Goal: Information Seeking & Learning: Find specific fact

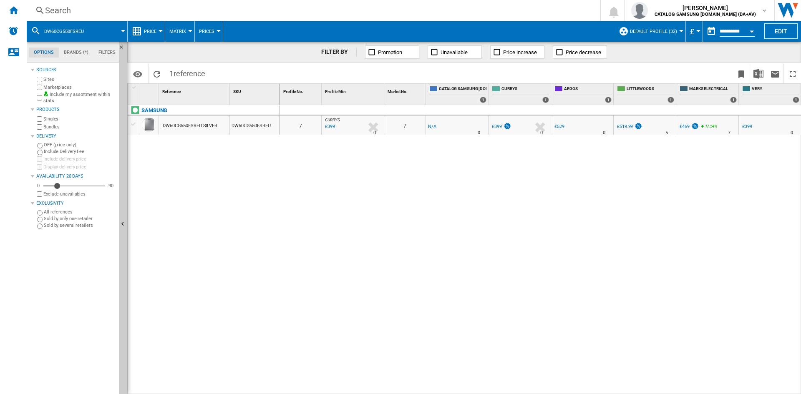
click at [65, 12] on div "Search" at bounding box center [311, 11] width 533 height 12
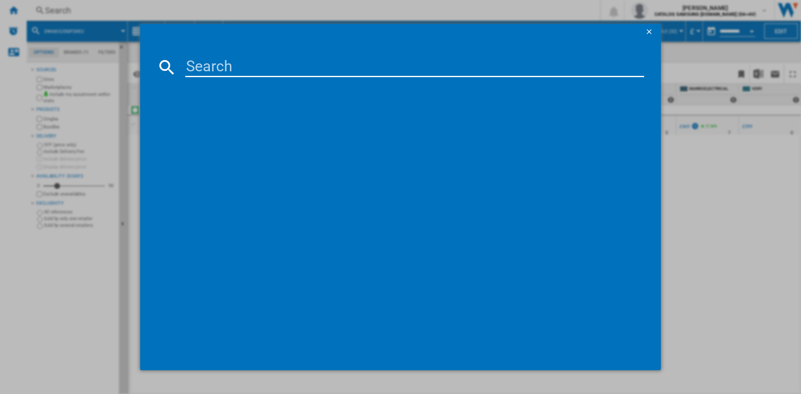
click at [217, 70] on input at bounding box center [414, 67] width 459 height 20
type input "ww90cgc04d"
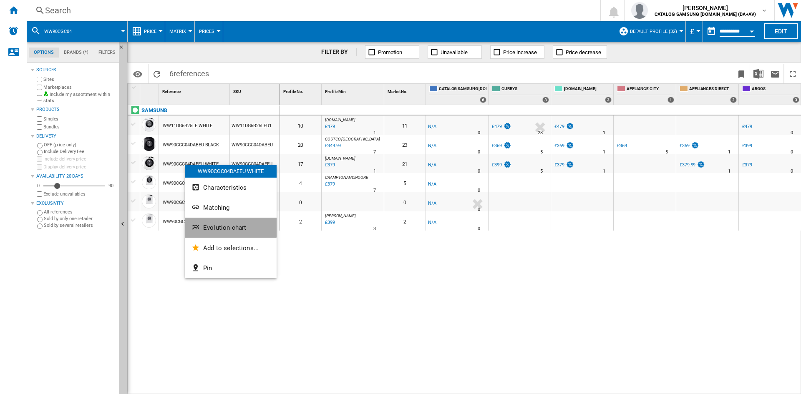
click at [226, 223] on button "Evolution chart" at bounding box center [231, 228] width 92 height 20
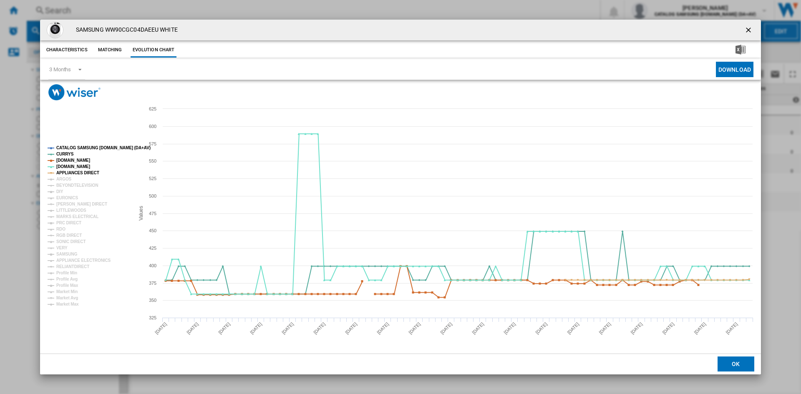
click at [77, 146] on tspan "CATALOG SAMSUNG [DOMAIN_NAME] (DA+AV)" at bounding box center [103, 148] width 94 height 5
click at [66, 179] on tspan "ARGOS" at bounding box center [63, 179] width 15 height 5
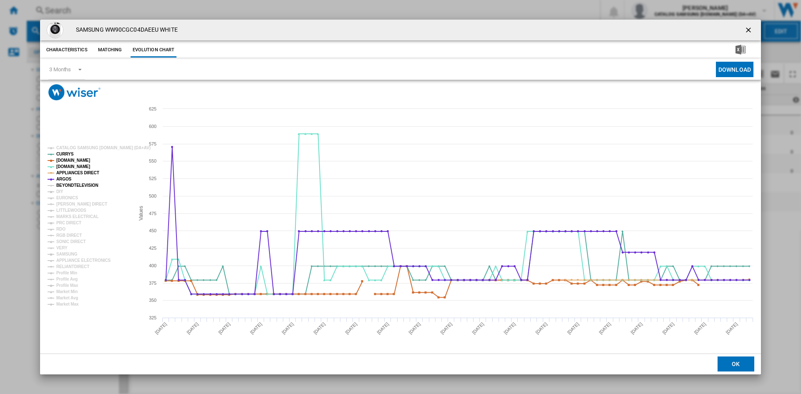
click at [73, 184] on tspan "BEYONDTELEVISION" at bounding box center [77, 185] width 42 height 5
click at [59, 193] on tspan "DIY" at bounding box center [59, 191] width 7 height 5
click at [66, 199] on tspan "EURONICS" at bounding box center [67, 198] width 22 height 5
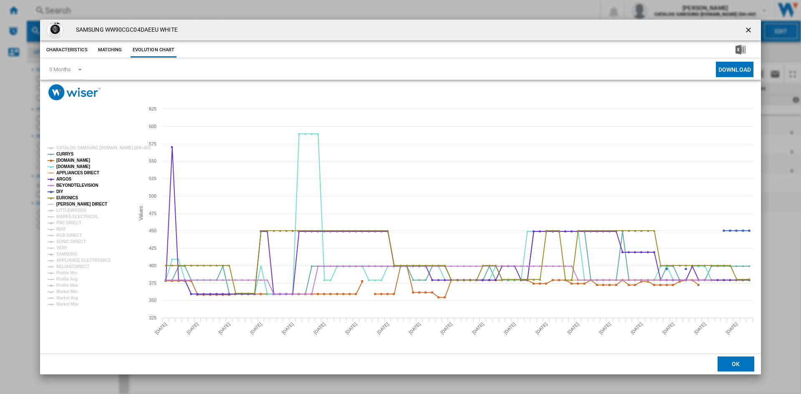
click at [70, 203] on tspan "[PERSON_NAME] DIRECT" at bounding box center [81, 204] width 51 height 5
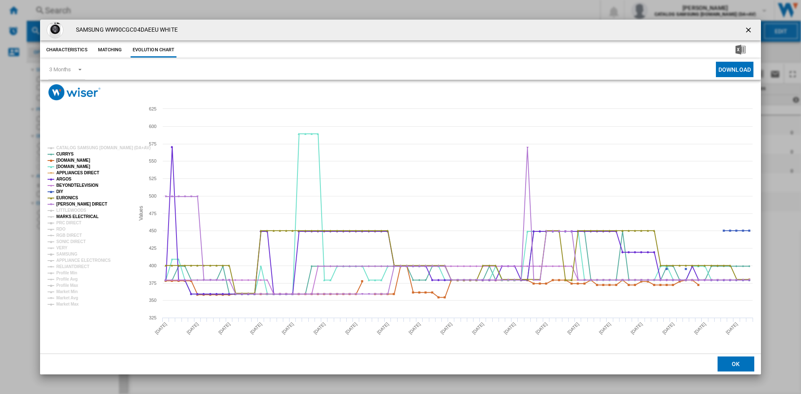
click at [68, 216] on tspan "MARKS ELECTRICAL" at bounding box center [77, 216] width 42 height 5
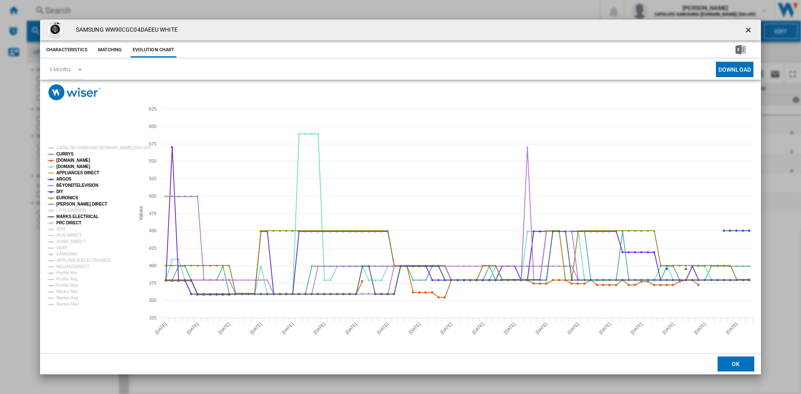
click at [63, 222] on tspan "PRC DIRECT" at bounding box center [68, 223] width 25 height 5
click at [61, 230] on tspan "RDO" at bounding box center [60, 229] width 9 height 5
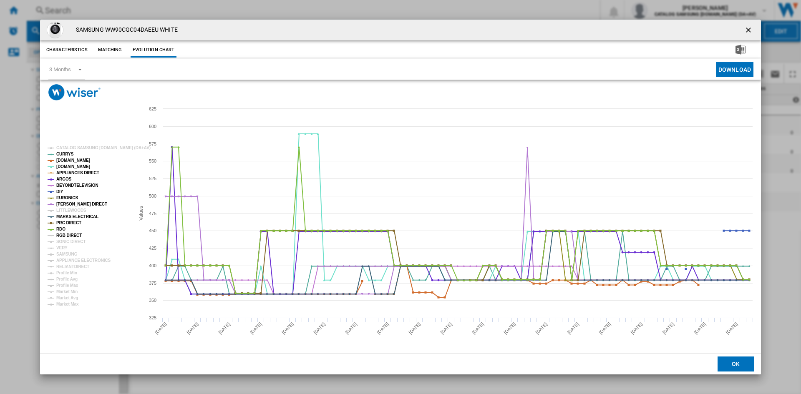
click at [68, 235] on tspan "RGB DIRECT" at bounding box center [68, 235] width 25 height 5
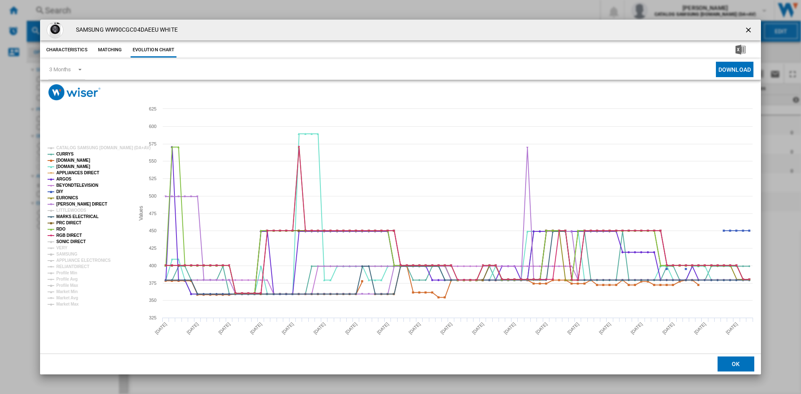
click at [67, 241] on tspan "SONIC DIRECT" at bounding box center [70, 242] width 29 height 5
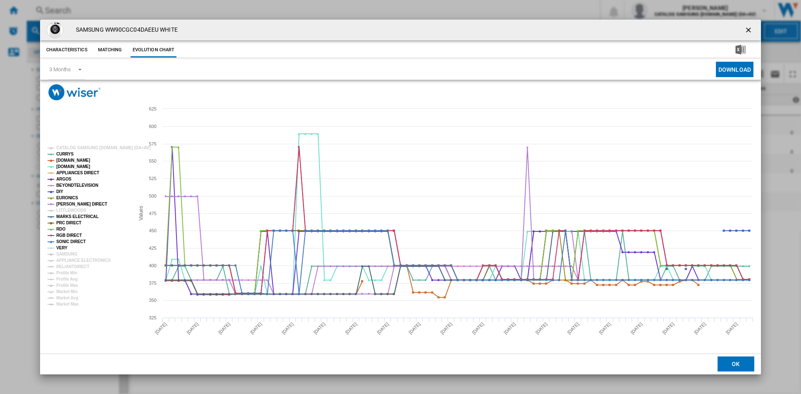
click at [61, 249] on tspan "VERY" at bounding box center [61, 248] width 11 height 5
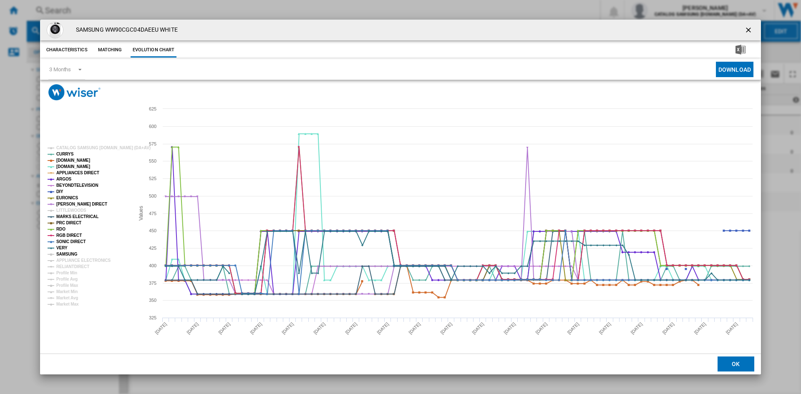
click at [70, 253] on tspan "SAMSUNG" at bounding box center [66, 254] width 21 height 5
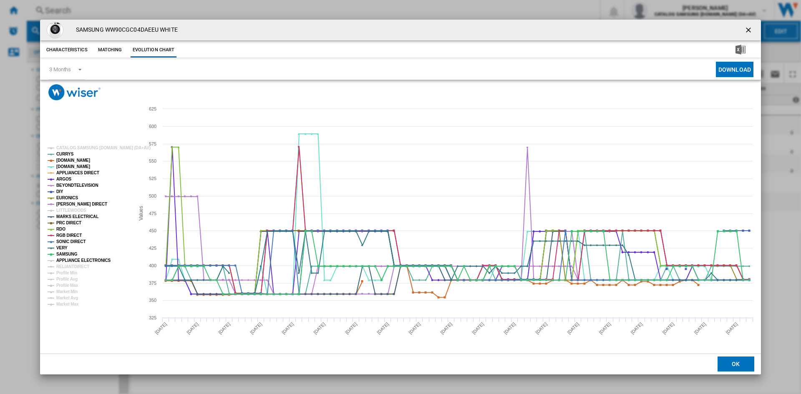
click at [73, 258] on tspan "APPLIANCE ELECTRONICS" at bounding box center [83, 260] width 55 height 5
click at [74, 265] on tspan "RELIANTDIRECT" at bounding box center [72, 267] width 33 height 5
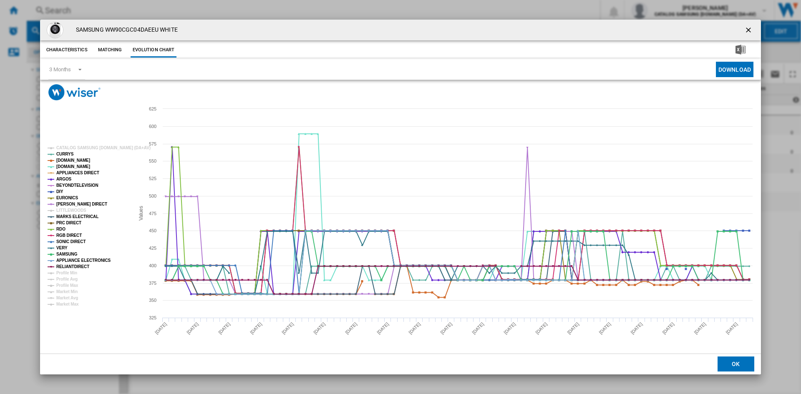
click at [746, 30] on ng-md-icon "getI18NText('BUTTONS.CLOSE_DIALOG')" at bounding box center [749, 31] width 10 height 10
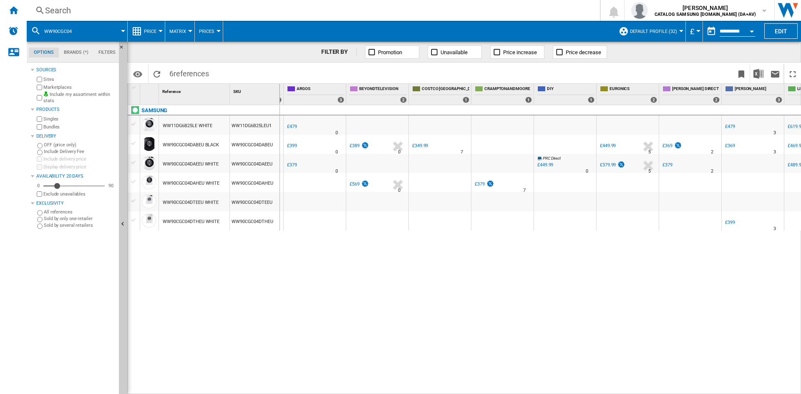
scroll to position [0, 467]
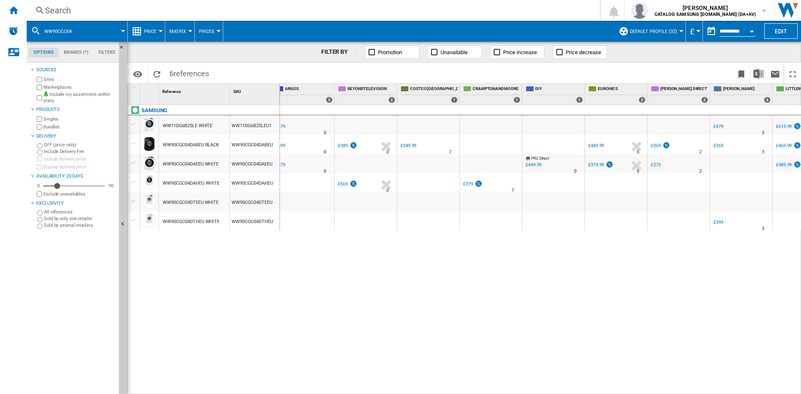
click at [597, 165] on div "£379.99" at bounding box center [596, 164] width 16 height 5
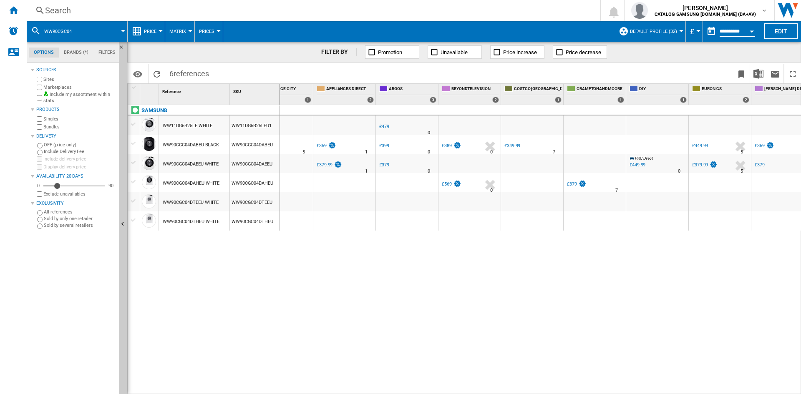
scroll to position [0, 0]
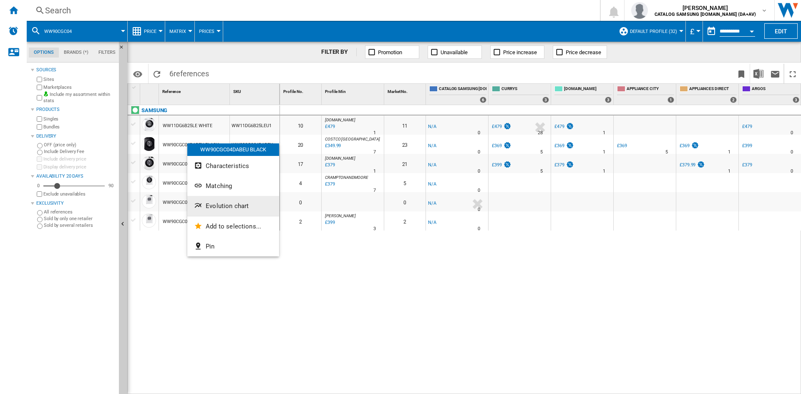
click at [232, 205] on span "Evolution chart" at bounding box center [227, 206] width 43 height 8
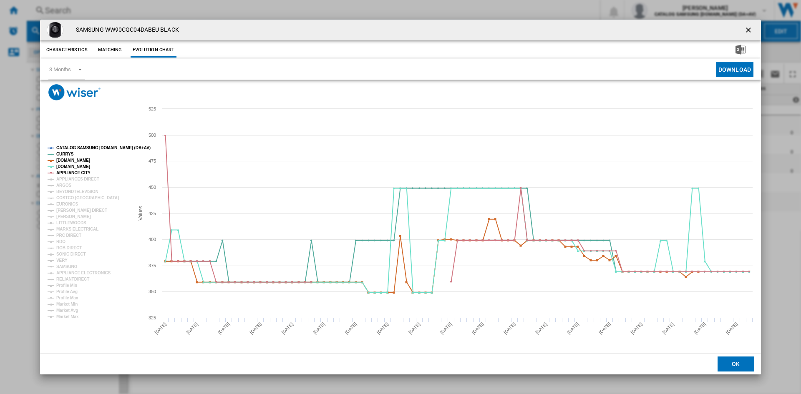
click at [78, 148] on tspan "CATALOG SAMSUNG [DOMAIN_NAME] (DA+AV)" at bounding box center [103, 148] width 94 height 5
click at [66, 177] on tspan "APPLIANCES DIRECT" at bounding box center [77, 179] width 43 height 5
click at [64, 185] on tspan "ARGOS" at bounding box center [63, 185] width 15 height 5
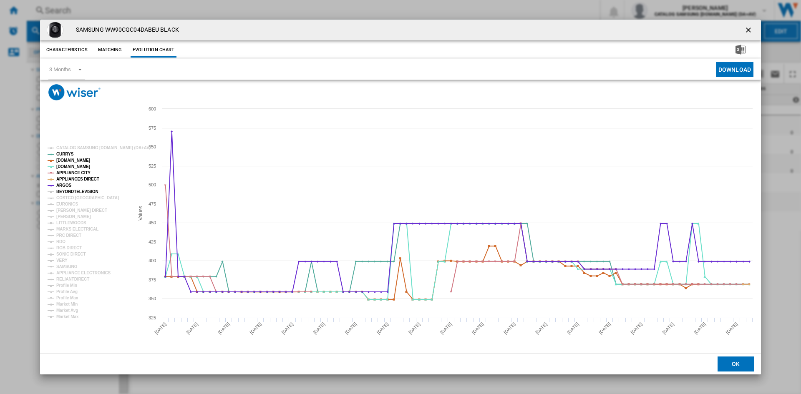
click at [70, 191] on tspan "BEYONDTELEVISION" at bounding box center [77, 191] width 42 height 5
click at [66, 204] on tspan "EURONICS" at bounding box center [67, 204] width 22 height 5
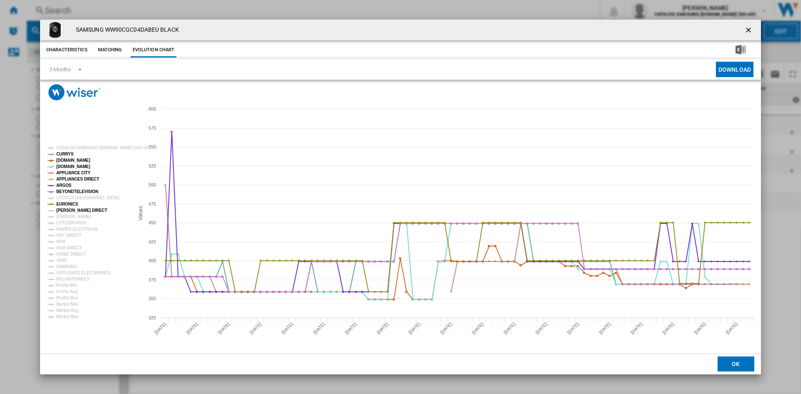
click at [68, 210] on tspan "[PERSON_NAME] DIRECT" at bounding box center [81, 210] width 51 height 5
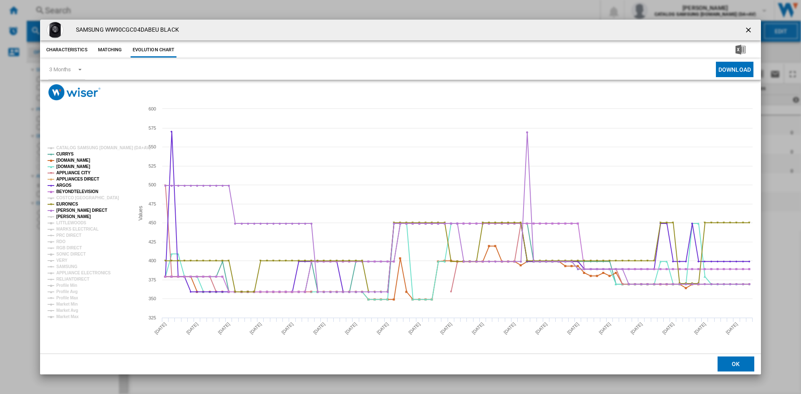
click at [68, 214] on tspan "[PERSON_NAME]" at bounding box center [73, 216] width 35 height 5
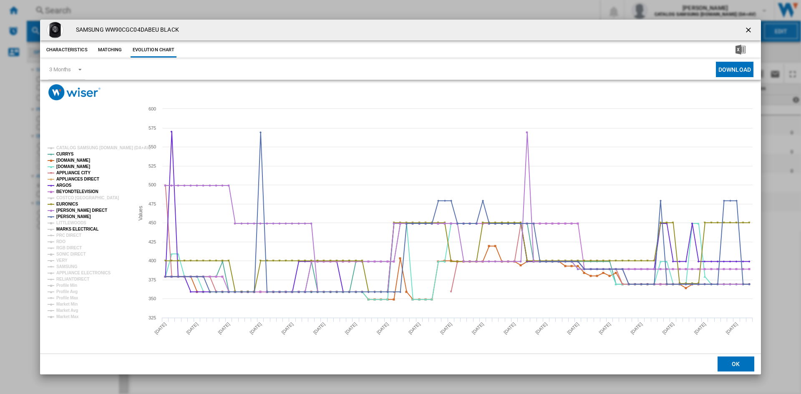
click at [67, 229] on tspan "MARKS ELECTRICAL" at bounding box center [77, 229] width 42 height 5
click at [67, 234] on tspan "PRC DIRECT" at bounding box center [68, 235] width 25 height 5
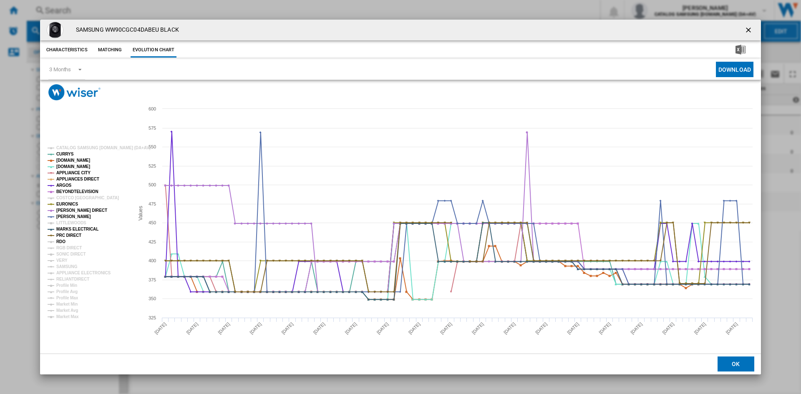
click at [64, 240] on tspan "RDO" at bounding box center [60, 242] width 9 height 5
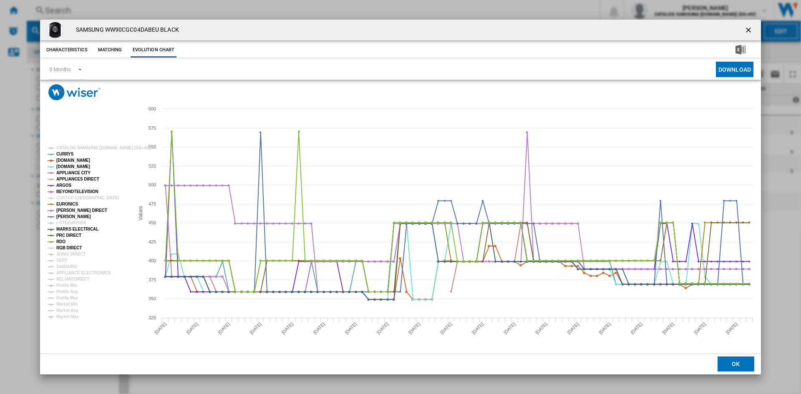
click at [71, 248] on tspan "RGB DIRECT" at bounding box center [68, 248] width 25 height 5
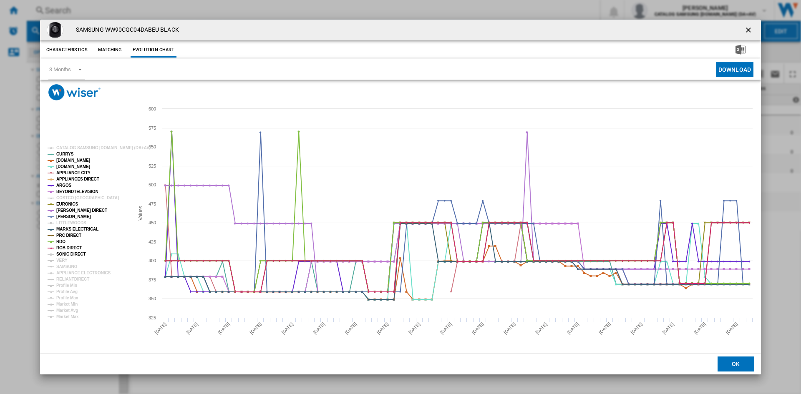
click at [69, 254] on tspan "SONIC DIRECT" at bounding box center [70, 254] width 29 height 5
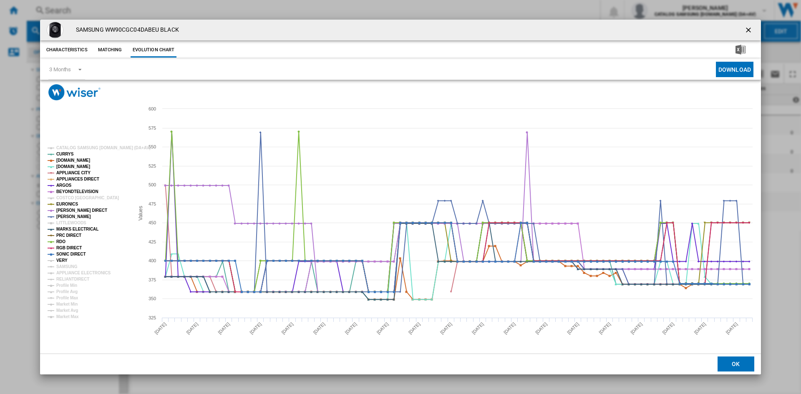
click at [64, 262] on tspan "VERY" at bounding box center [61, 260] width 11 height 5
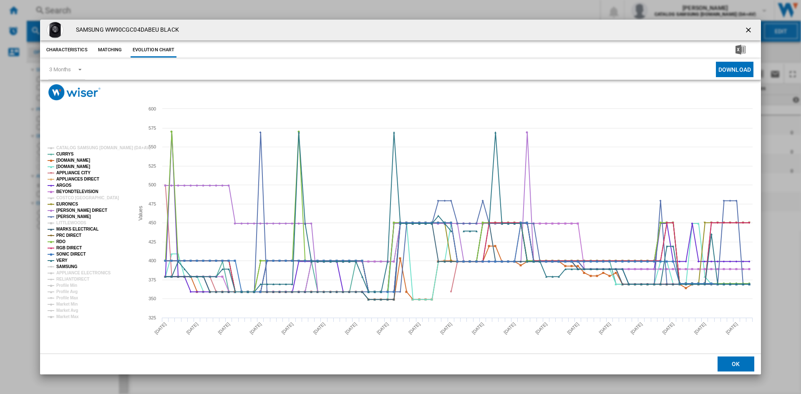
click at [72, 268] on tspan "SAMSUNG" at bounding box center [66, 267] width 21 height 5
drag, startPoint x: 73, startPoint y: 272, endPoint x: 73, endPoint y: 277, distance: 4.2
click at [73, 273] on tspan "APPLIANCE ELECTRONICS" at bounding box center [83, 273] width 55 height 5
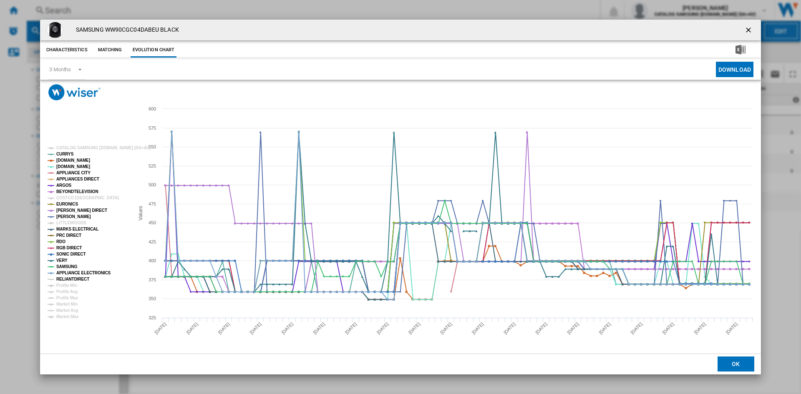
click at [73, 277] on tspan "RELIANTDIRECT" at bounding box center [72, 279] width 33 height 5
click at [748, 24] on button "Product popup" at bounding box center [749, 30] width 17 height 17
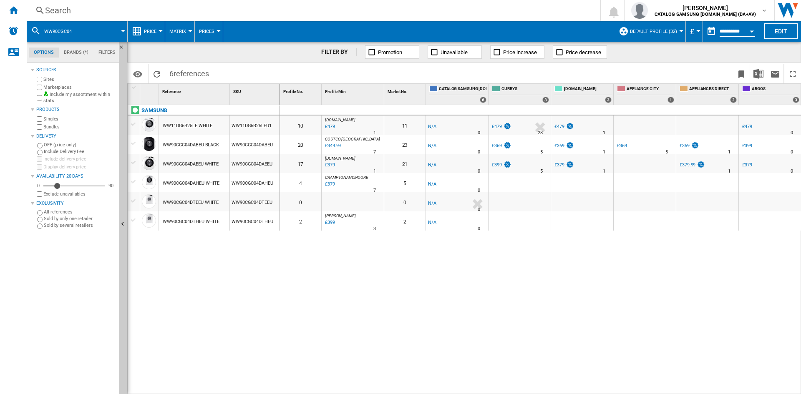
click at [330, 163] on div "£379" at bounding box center [329, 165] width 11 height 8
click at [747, 166] on div "£379" at bounding box center [747, 164] width 10 height 5
